Goal: Task Accomplishment & Management: Use online tool/utility

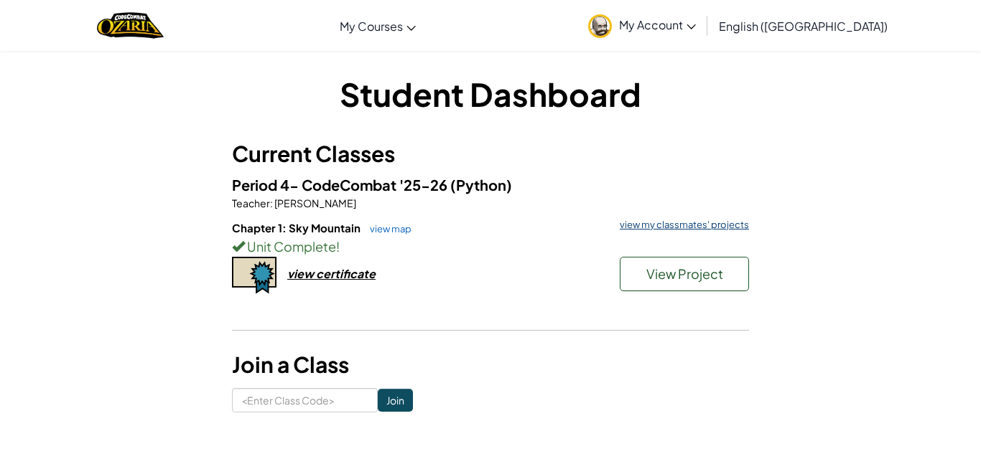
click at [677, 230] on link "view my classmates' projects" at bounding box center [680, 224] width 136 height 9
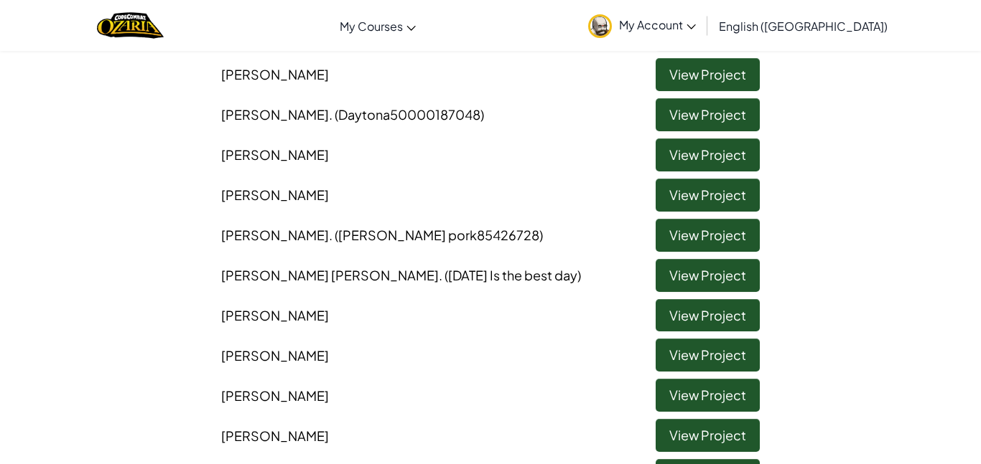
scroll to position [230, 0]
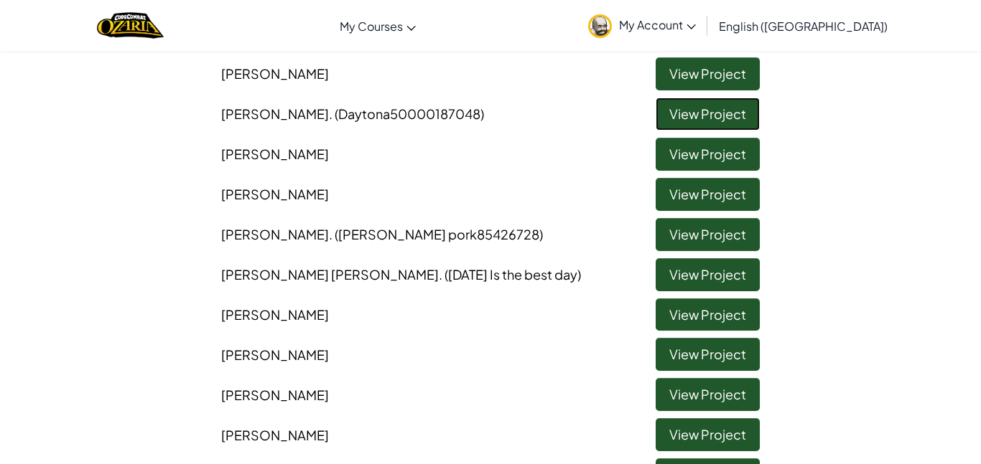
click at [675, 111] on link "View Project" at bounding box center [707, 114] width 104 height 33
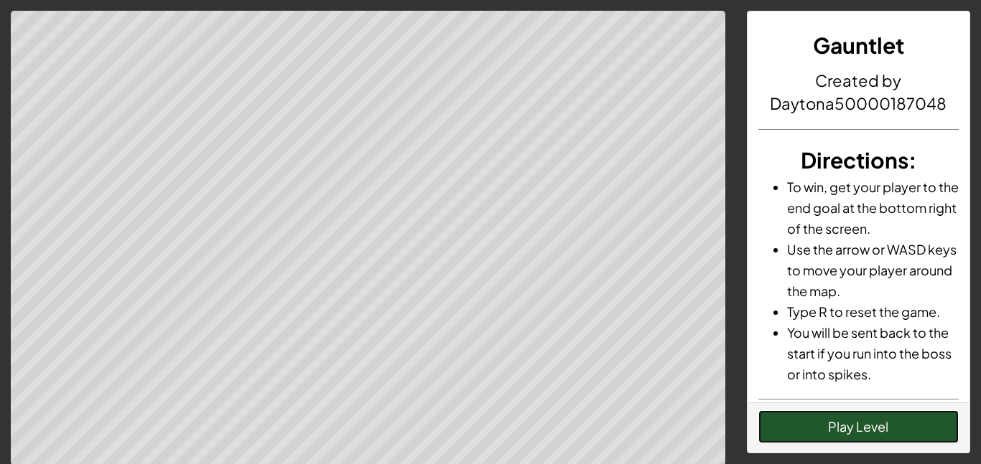
click at [884, 426] on button "Play Level" at bounding box center [858, 427] width 201 height 33
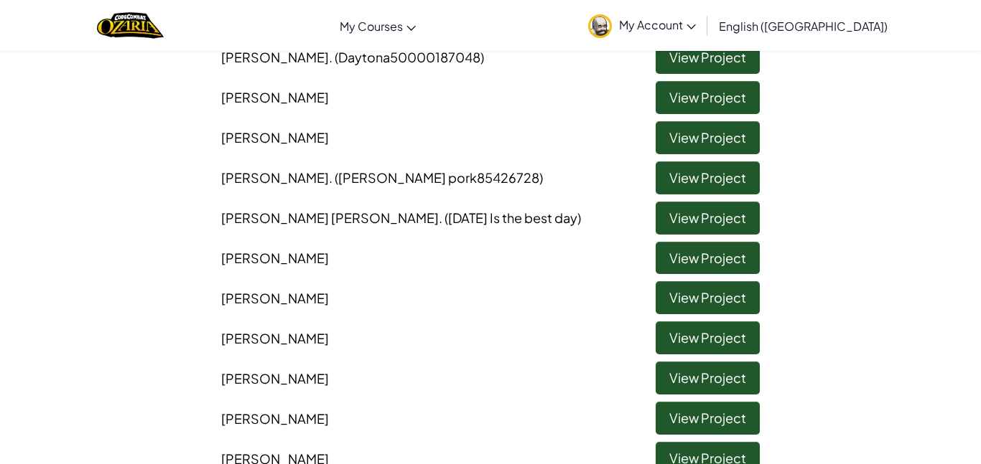
scroll to position [287, 0]
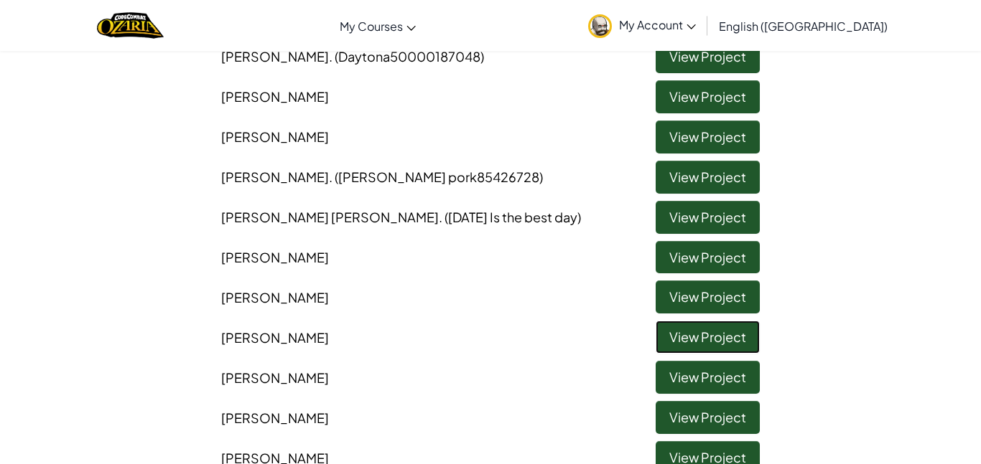
click at [670, 332] on link "View Project" at bounding box center [707, 337] width 104 height 33
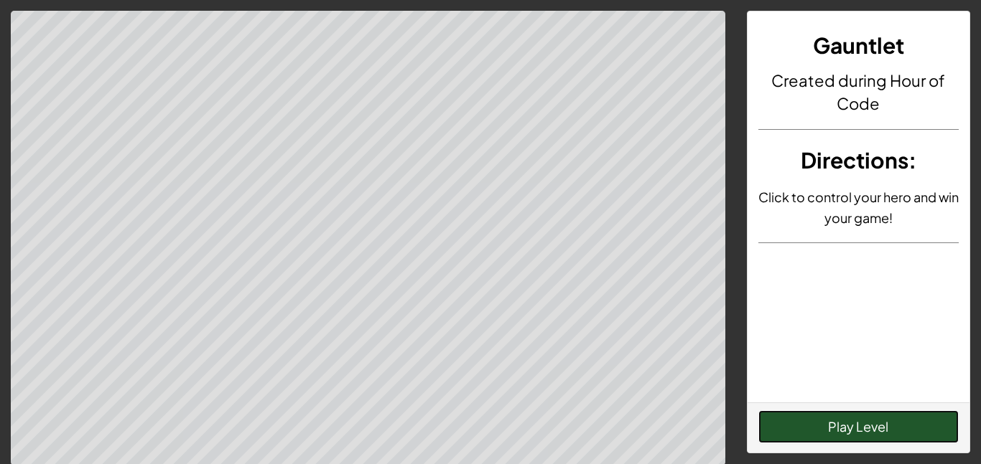
click at [800, 426] on button "Play Level" at bounding box center [858, 427] width 201 height 33
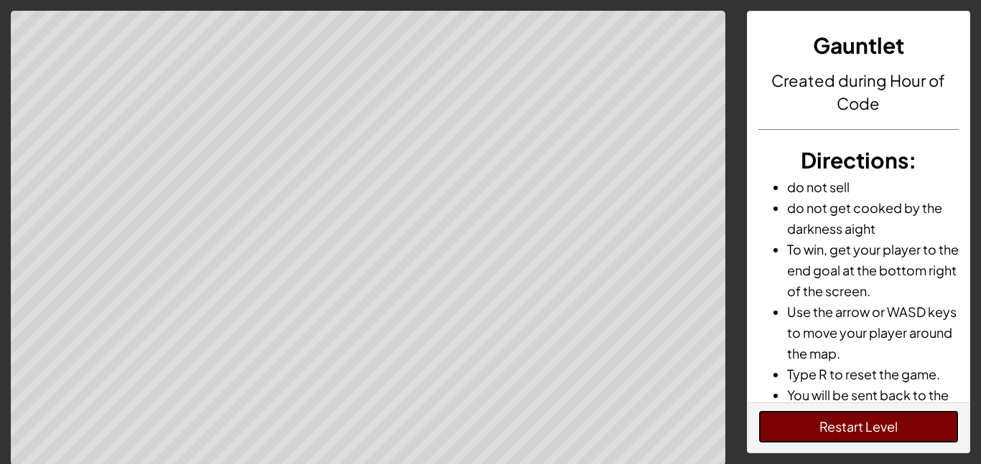
click at [848, 439] on button "Restart Level" at bounding box center [858, 427] width 201 height 33
click at [846, 431] on button "Restart Level" at bounding box center [858, 427] width 201 height 33
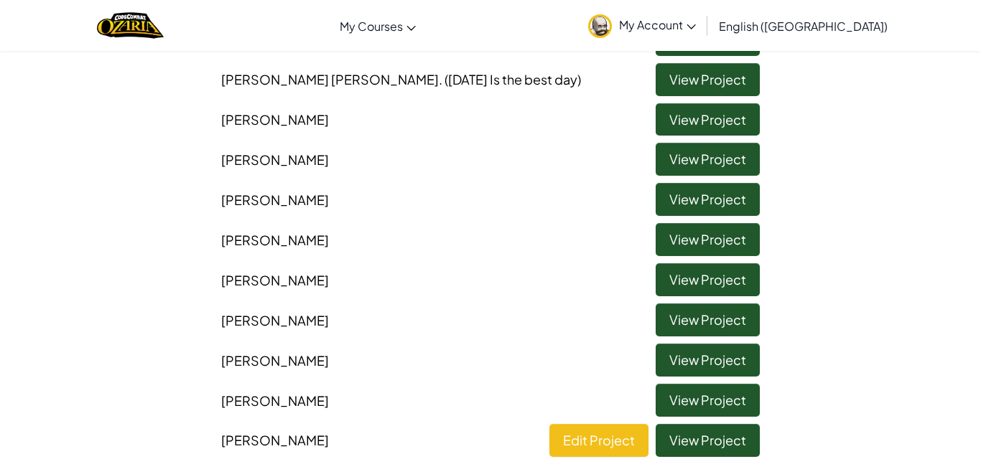
scroll to position [431, 0]
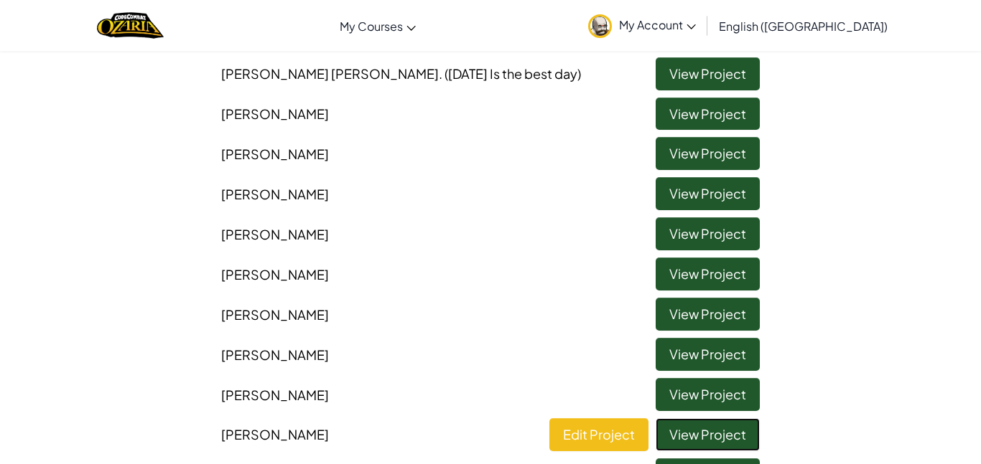
click at [696, 444] on link "View Project" at bounding box center [707, 434] width 104 height 33
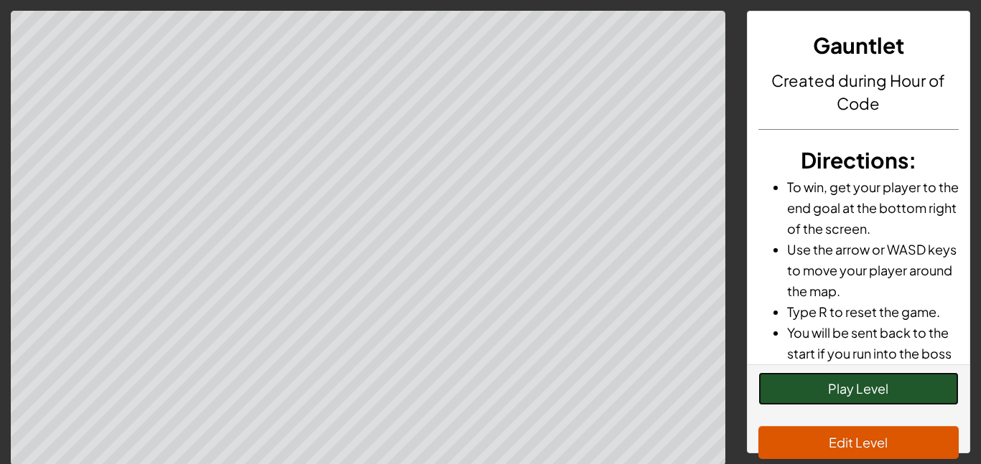
click at [838, 391] on button "Play Level" at bounding box center [858, 389] width 201 height 33
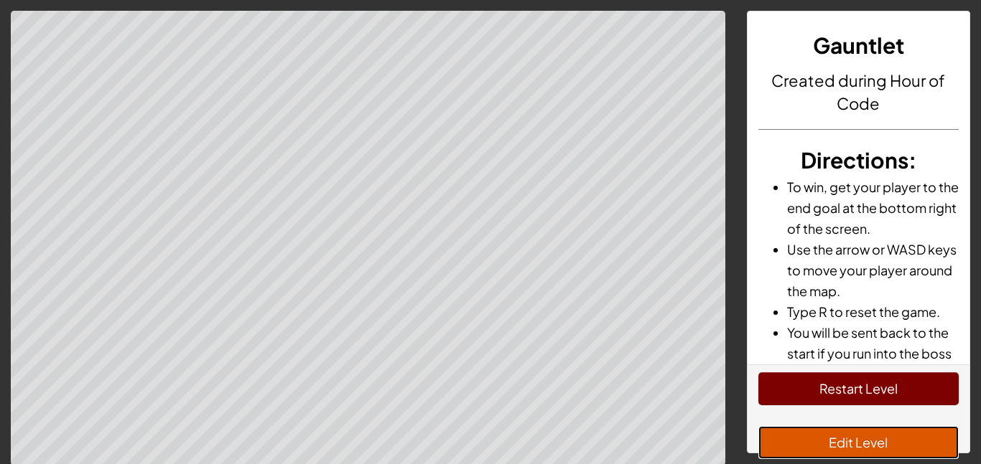
click at [865, 439] on button "Edit Level" at bounding box center [858, 442] width 201 height 33
